Goal: Register for event/course

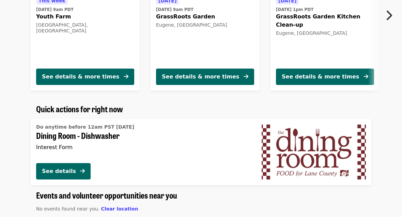
scroll to position [450, 0]
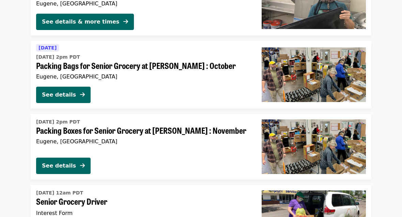
scroll to position [1319, 0]
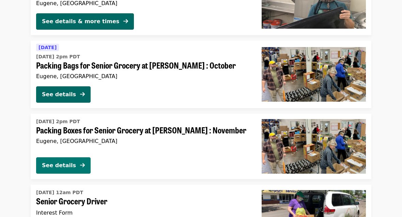
click at [67, 165] on div "See details" at bounding box center [59, 165] width 34 height 8
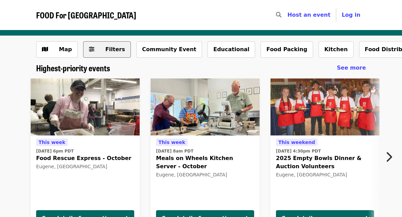
click at [100, 47] on span "Filters" at bounding box center [111, 49] width 27 height 8
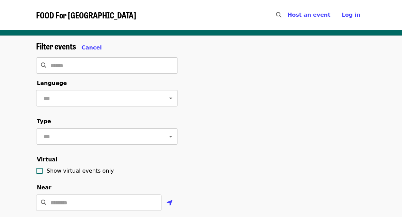
click at [167, 98] on icon "Open" at bounding box center [171, 98] width 8 height 8
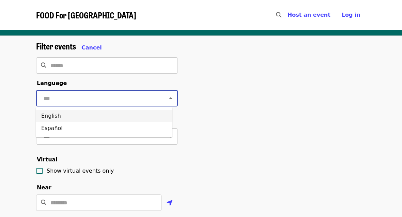
click at [131, 111] on li "English" at bounding box center [104, 116] width 137 height 12
type input "*******"
click at [167, 140] on icon "Open" at bounding box center [171, 136] width 8 height 8
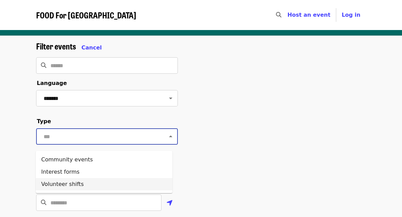
click at [112, 184] on li "Volunteer shifts" at bounding box center [104, 184] width 137 height 12
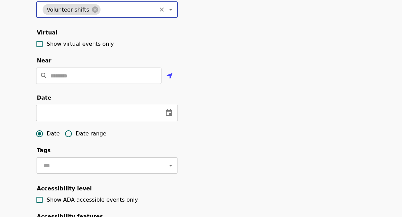
scroll to position [127, 0]
click at [167, 116] on icon "change date" at bounding box center [169, 112] width 8 height 8
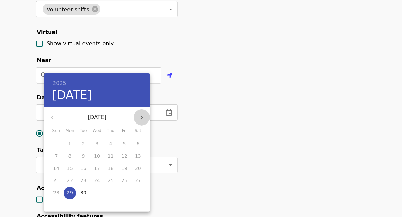
click at [145, 116] on icon "button" at bounding box center [142, 117] width 8 height 8
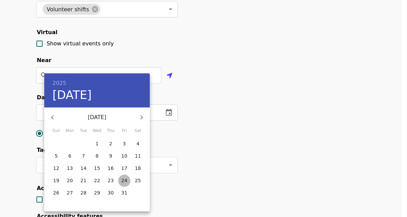
click at [122, 181] on p "24" at bounding box center [124, 180] width 6 height 7
type input "**********"
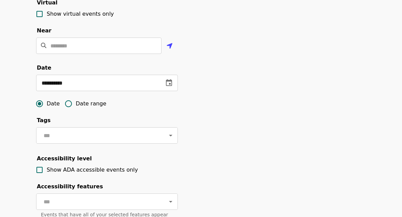
scroll to position [157, 0]
click at [170, 85] on icon "change date" at bounding box center [169, 82] width 6 height 7
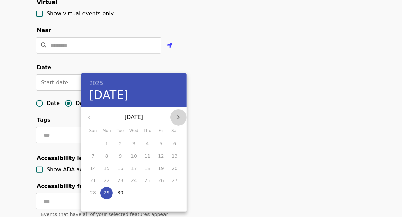
click at [180, 119] on icon "button" at bounding box center [178, 117] width 8 height 8
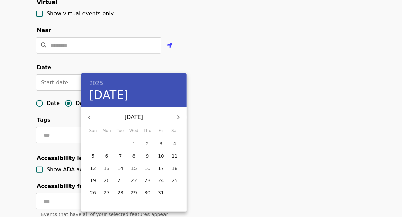
click at [138, 194] on span "29" at bounding box center [134, 192] width 12 height 7
type input "**********"
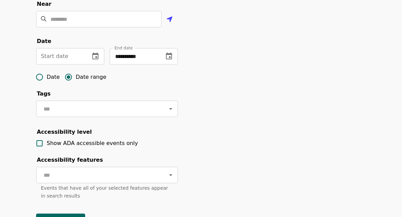
scroll to position [184, 0]
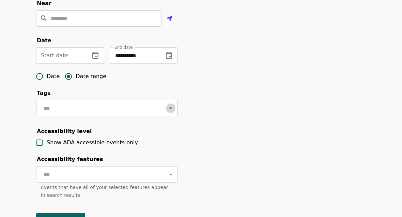
click at [166, 113] on button "Open" at bounding box center [171, 108] width 10 height 10
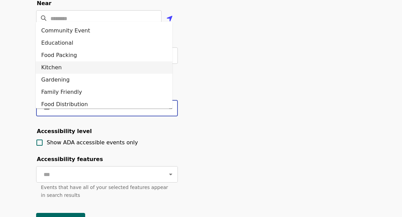
click at [97, 66] on li "Kitchen" at bounding box center [104, 67] width 137 height 12
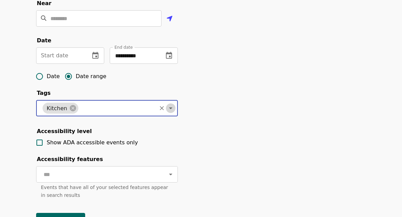
click at [169, 109] on icon "Open" at bounding box center [170, 108] width 3 height 2
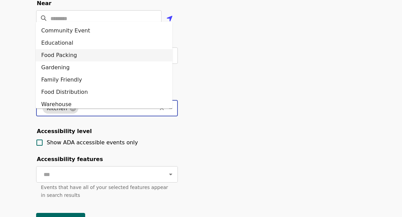
click at [96, 55] on li "Food Packing" at bounding box center [104, 55] width 137 height 12
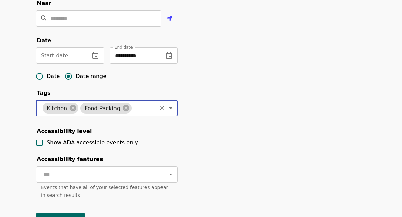
click at [167, 112] on icon "Open" at bounding box center [171, 108] width 8 height 8
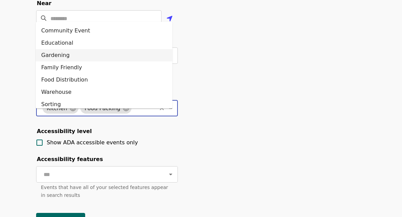
click at [83, 57] on li "Gardening" at bounding box center [104, 55] width 137 height 12
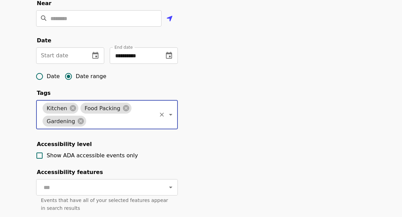
click at [168, 119] on icon "Open" at bounding box center [171, 114] width 8 height 8
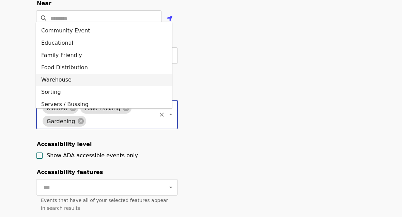
click at [97, 83] on li "Warehouse" at bounding box center [104, 80] width 137 height 12
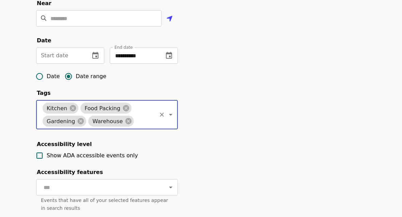
click at [167, 119] on icon "Open" at bounding box center [171, 114] width 8 height 8
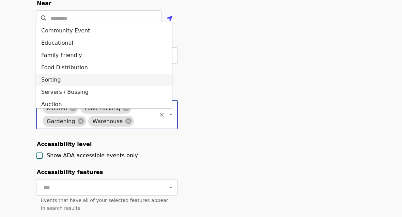
click at [74, 79] on li "Sorting" at bounding box center [104, 80] width 137 height 12
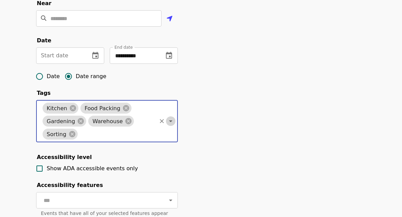
click at [169, 122] on icon "Open" at bounding box center [170, 121] width 3 height 2
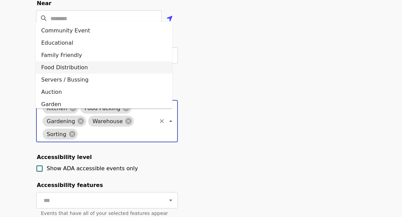
scroll to position [4, 0]
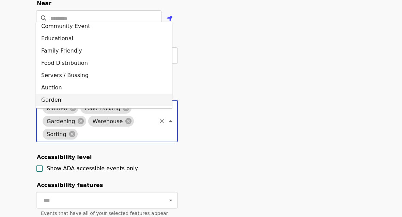
click at [92, 100] on li "Garden" at bounding box center [104, 100] width 137 height 12
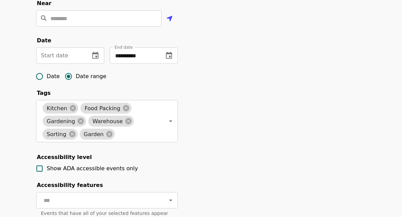
click at [223, 148] on div "**********" at bounding box center [201, 60] width 341 height 406
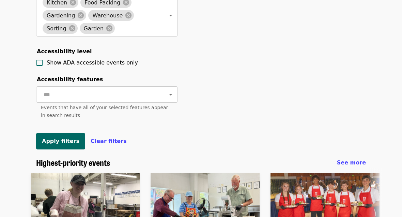
scroll to position [290, 0]
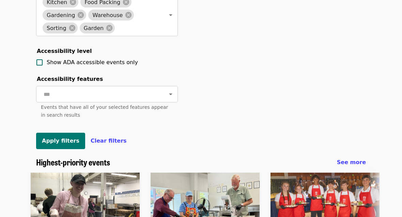
click at [69, 144] on span "Apply filters" at bounding box center [60, 140] width 37 height 6
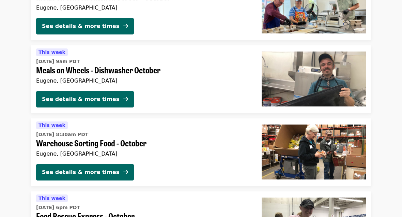
scroll to position [364, 0]
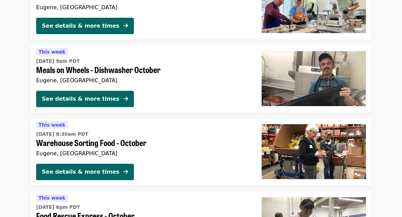
drag, startPoint x: 191, startPoint y: 152, endPoint x: 15, endPoint y: 96, distance: 184.5
click at [15, 96] on li "[DATE][DATE] 9am PDT Meals on Wheels - Dishwasher October Eugene, [GEOGRAPHIC_D…" at bounding box center [201, 78] width 402 height 67
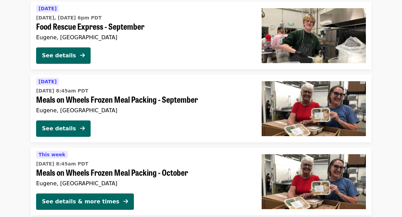
scroll to position [722, 0]
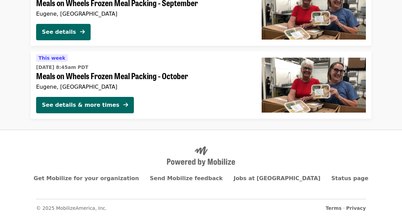
click at [69, 157] on div at bounding box center [201, 156] width 330 height 20
